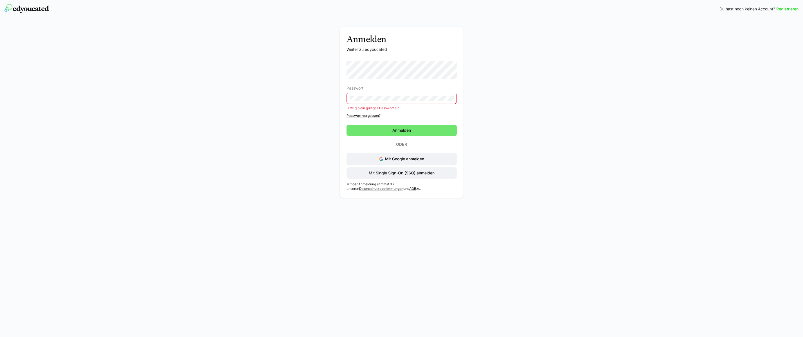
click at [364, 116] on link "Passwort vergessen?" at bounding box center [401, 116] width 110 height 4
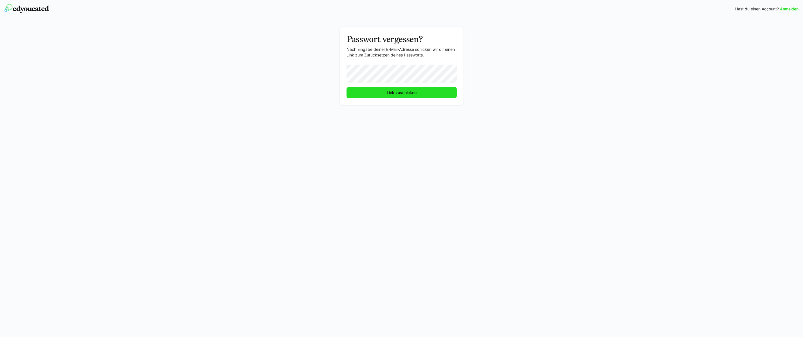
click at [404, 94] on span "Link zuschicken" at bounding box center [401, 93] width 31 height 6
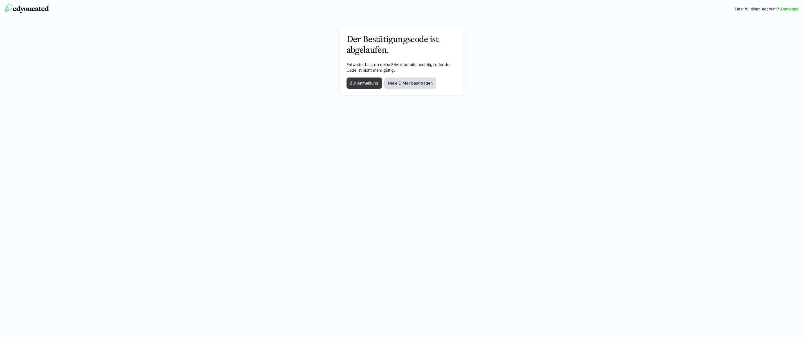
click at [400, 85] on span "Neue E-Mail beantragen" at bounding box center [410, 83] width 46 height 6
click at [361, 65] on span "Zur Anmeldung" at bounding box center [364, 68] width 30 height 6
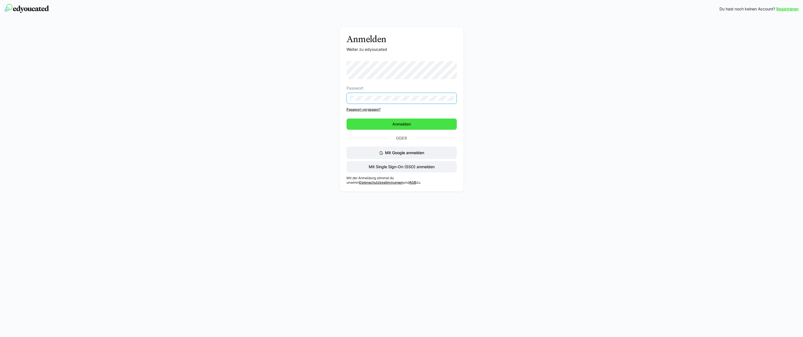
click at [396, 126] on span "Anmelden" at bounding box center [401, 124] width 110 height 11
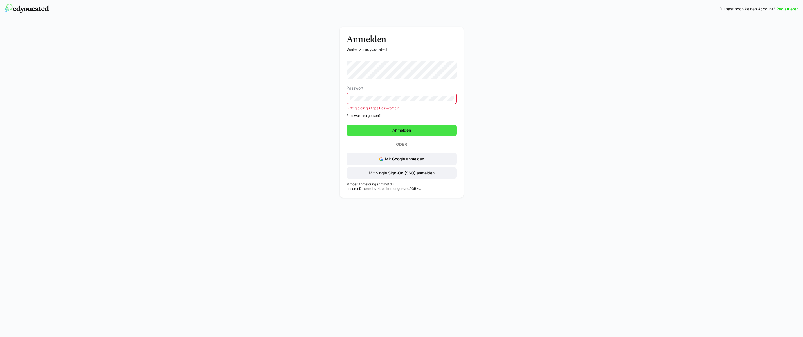
click at [399, 132] on span "Anmelden" at bounding box center [401, 131] width 20 height 6
click at [406, 131] on span "Anmelden" at bounding box center [401, 131] width 20 height 6
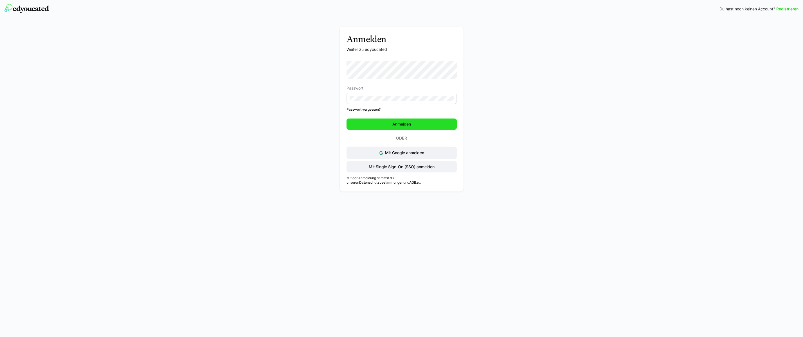
click at [407, 124] on span "Anmelden" at bounding box center [401, 124] width 20 height 6
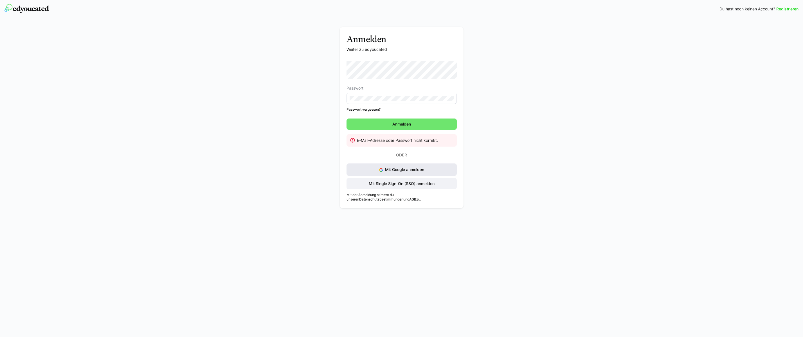
click at [401, 171] on span "Mit Google anmelden" at bounding box center [404, 169] width 39 height 5
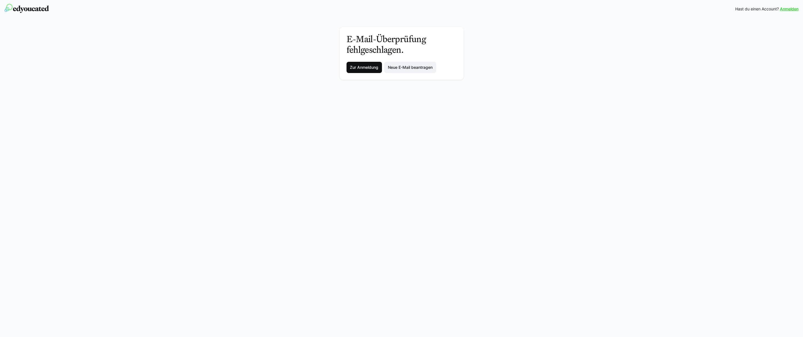
click at [357, 67] on span "Zur Anmeldung" at bounding box center [364, 68] width 30 height 6
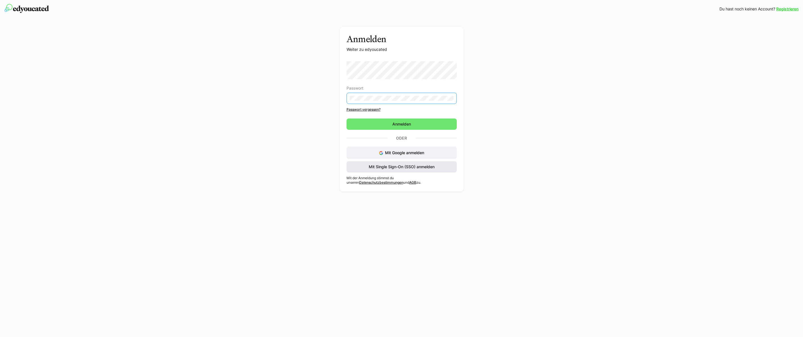
click at [389, 168] on span "Mit Single Sign-On (SSO) anmelden" at bounding box center [401, 166] width 110 height 11
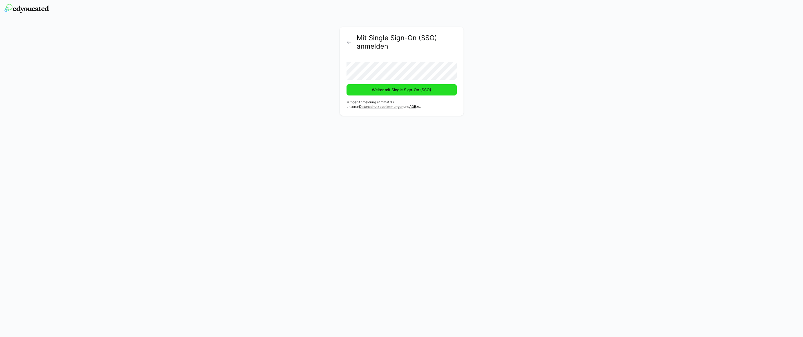
click at [405, 91] on span "Weiter mit Single Sign-On (SSO)" at bounding box center [401, 90] width 61 height 6
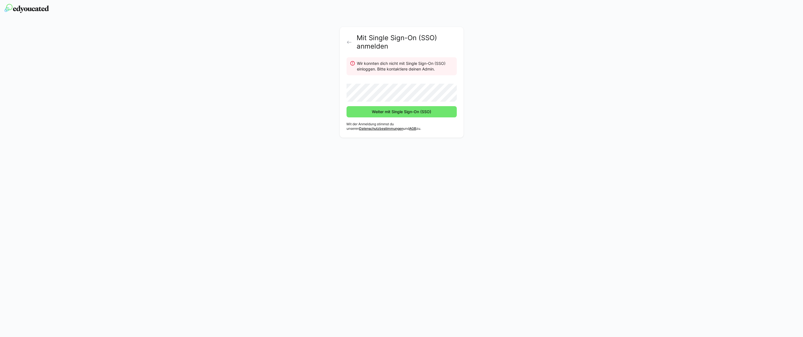
click at [99, 116] on div "Mit Single Sign-On (SSO) anmelden Wir konnten dich nicht mit Single Sign-On (SS…" at bounding box center [401, 79] width 803 height 123
